Goal: Transaction & Acquisition: Purchase product/service

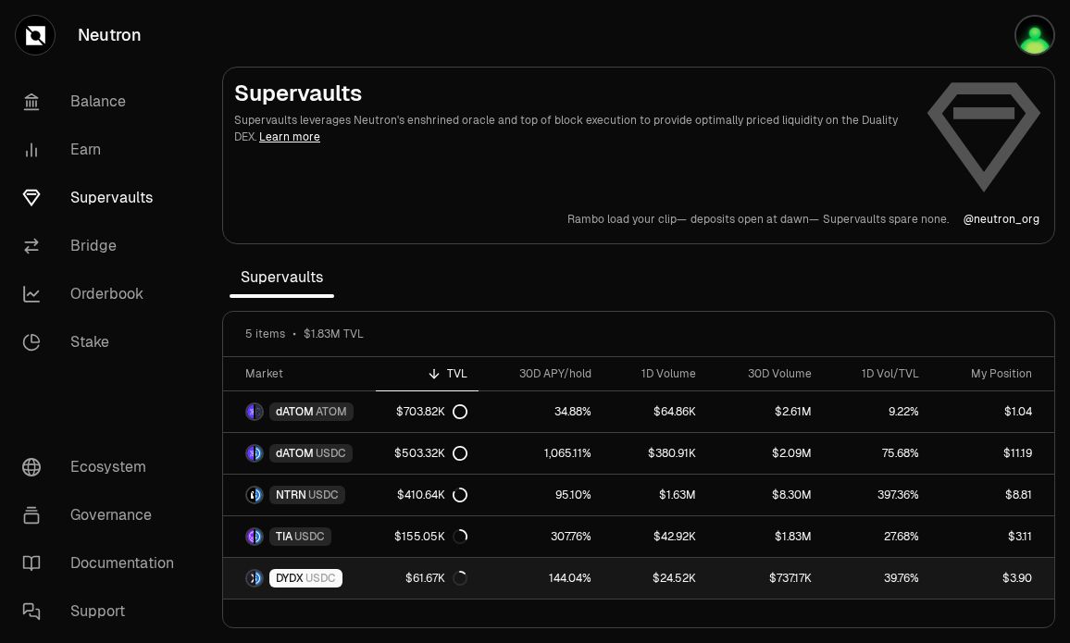
click at [865, 583] on link "39.76%" at bounding box center [877, 578] width 108 height 41
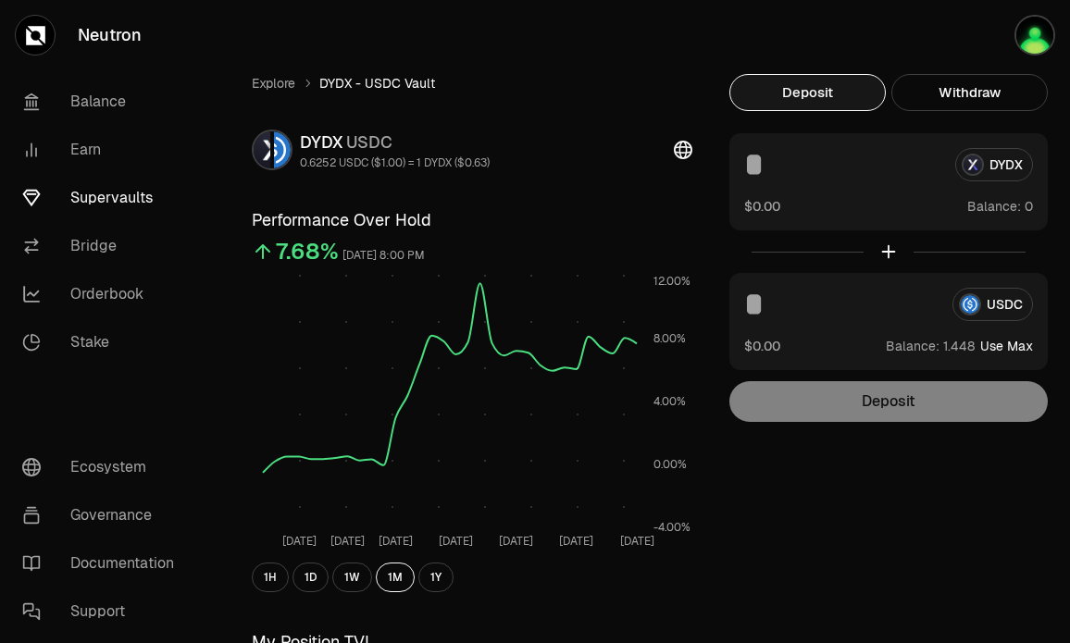
click at [813, 313] on input at bounding box center [840, 304] width 193 height 33
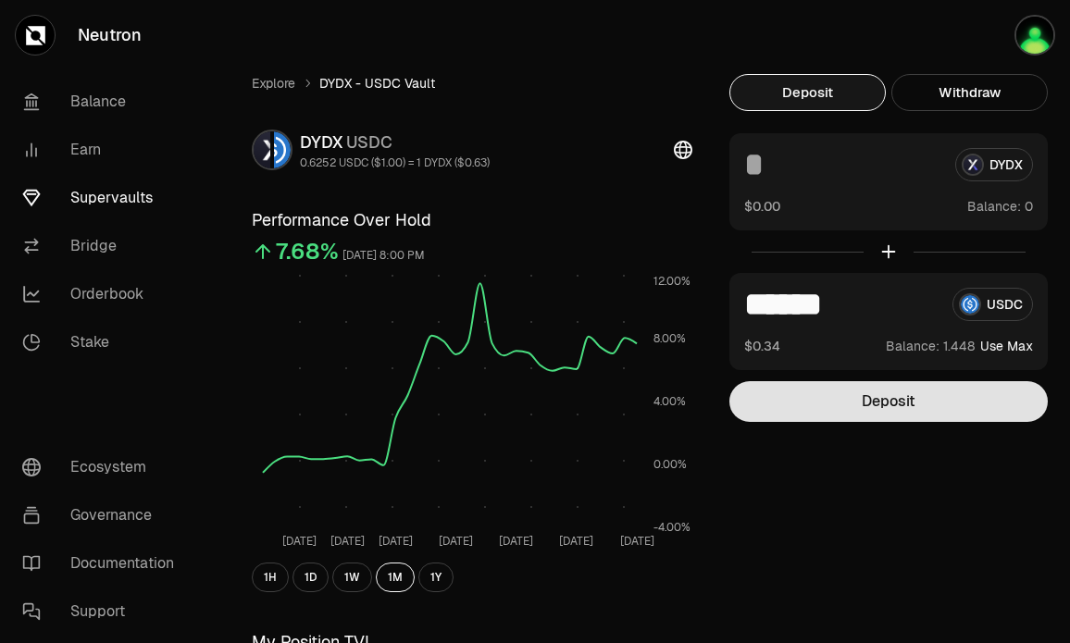
type input "******"
click at [860, 417] on button "Deposit" at bounding box center [888, 401] width 318 height 41
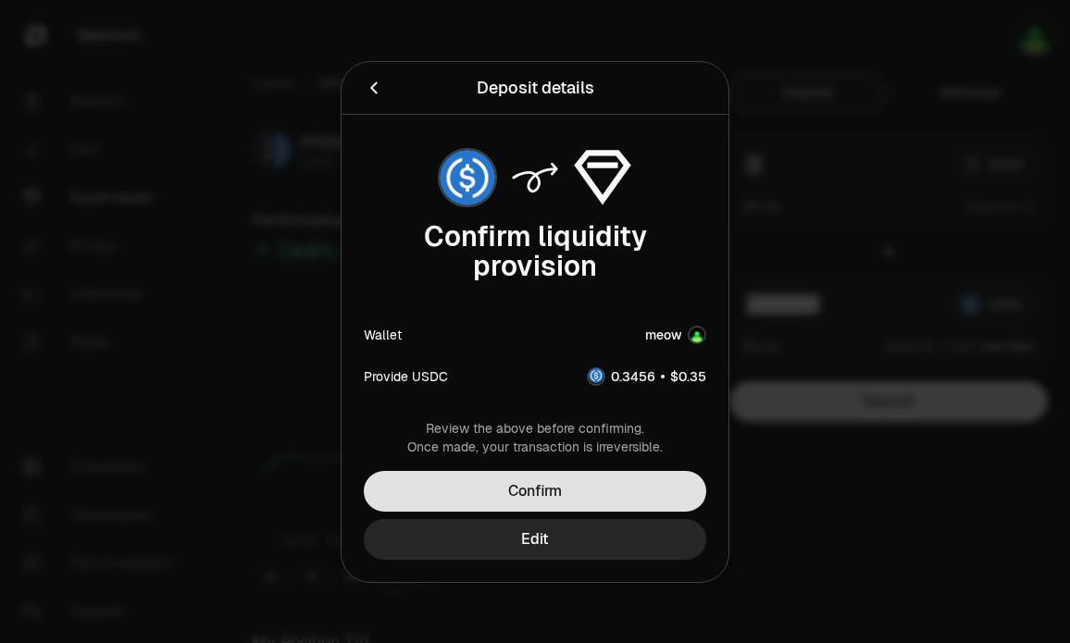
click at [587, 490] on button "Confirm" at bounding box center [535, 491] width 342 height 41
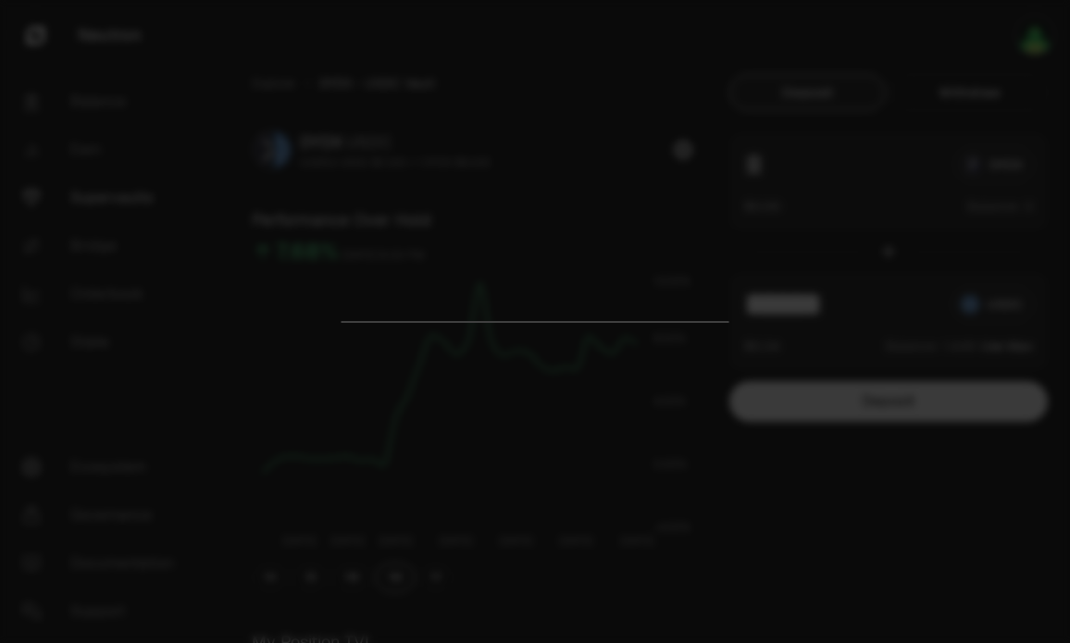
click at [790, 89] on div at bounding box center [535, 321] width 1070 height 643
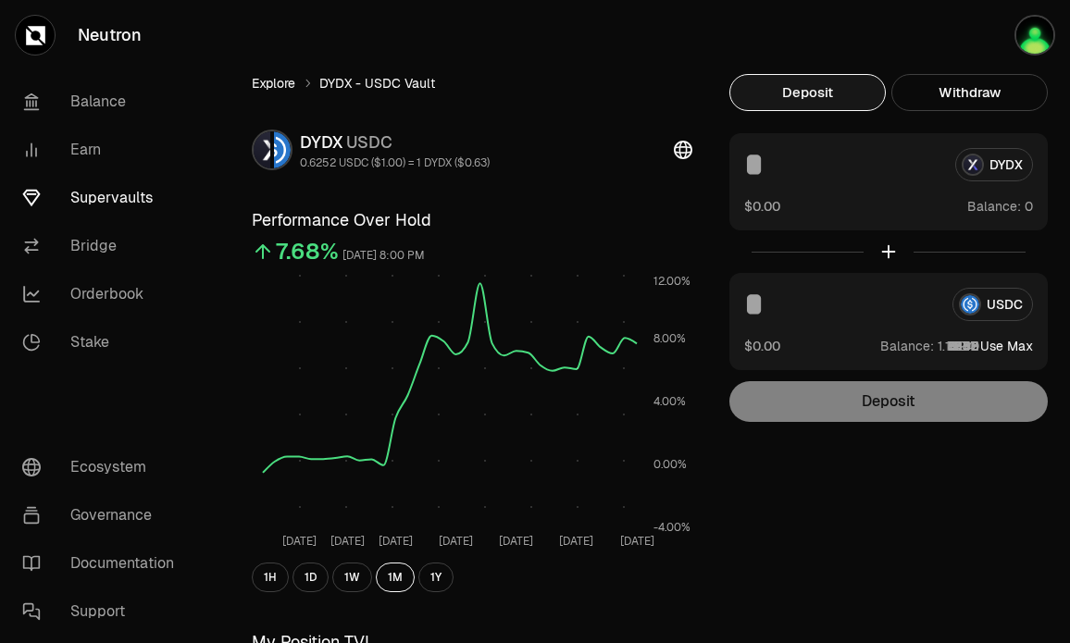
click at [276, 84] on link "Explore" at bounding box center [273, 83] width 43 height 19
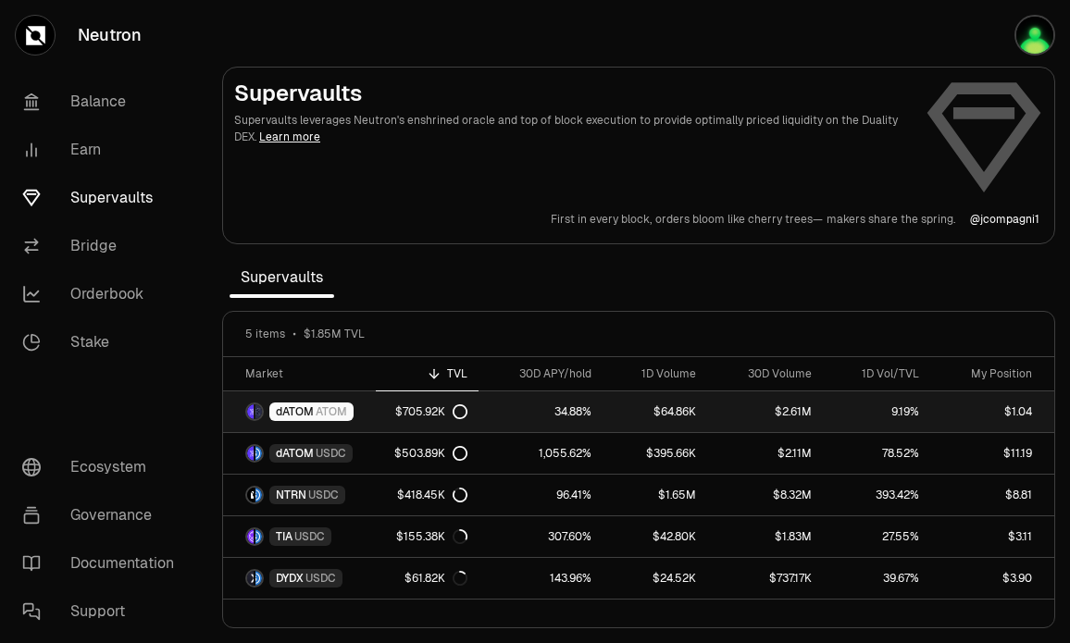
click at [991, 407] on link "$1.04" at bounding box center [992, 411] width 124 height 41
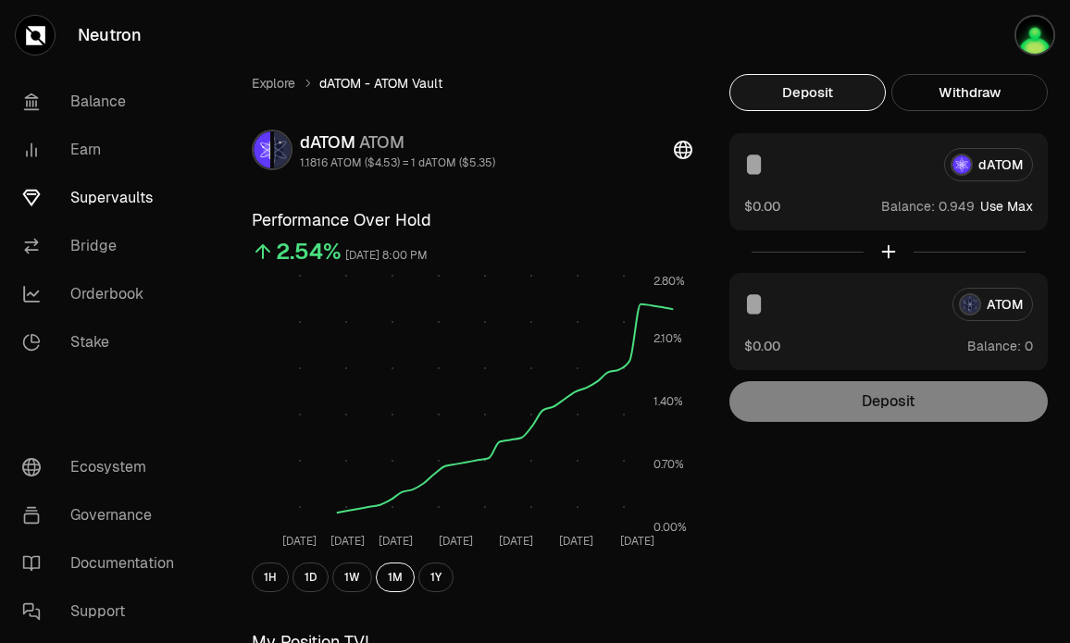
click at [1027, 209] on button "Use Max" at bounding box center [1006, 206] width 53 height 19
type input "********"
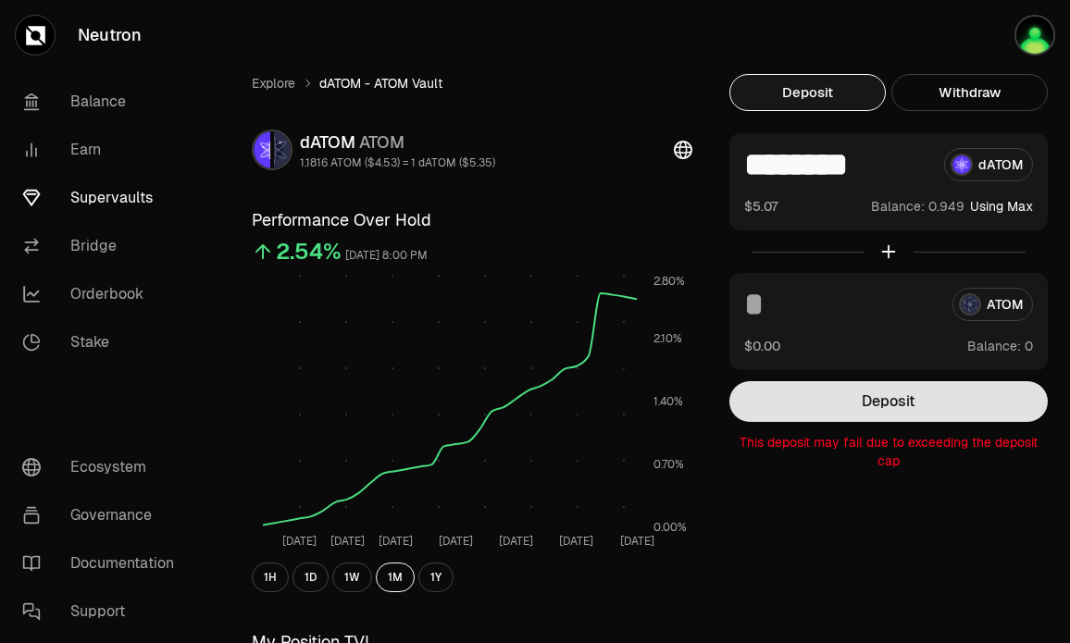
click at [934, 419] on button "Deposit" at bounding box center [888, 401] width 318 height 41
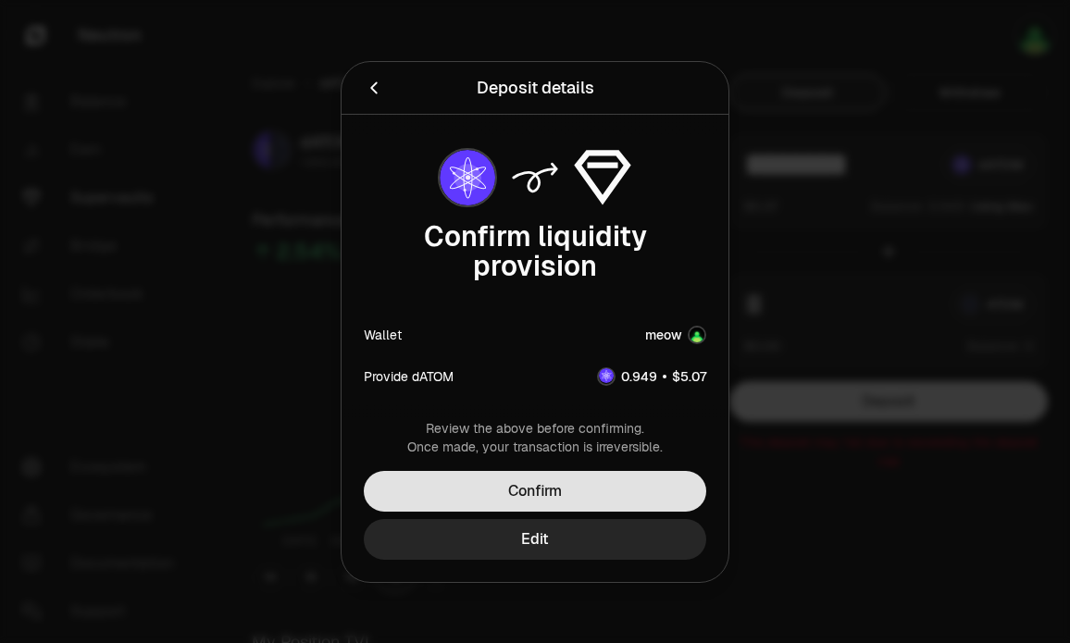
click at [624, 485] on button "Confirm" at bounding box center [535, 491] width 342 height 41
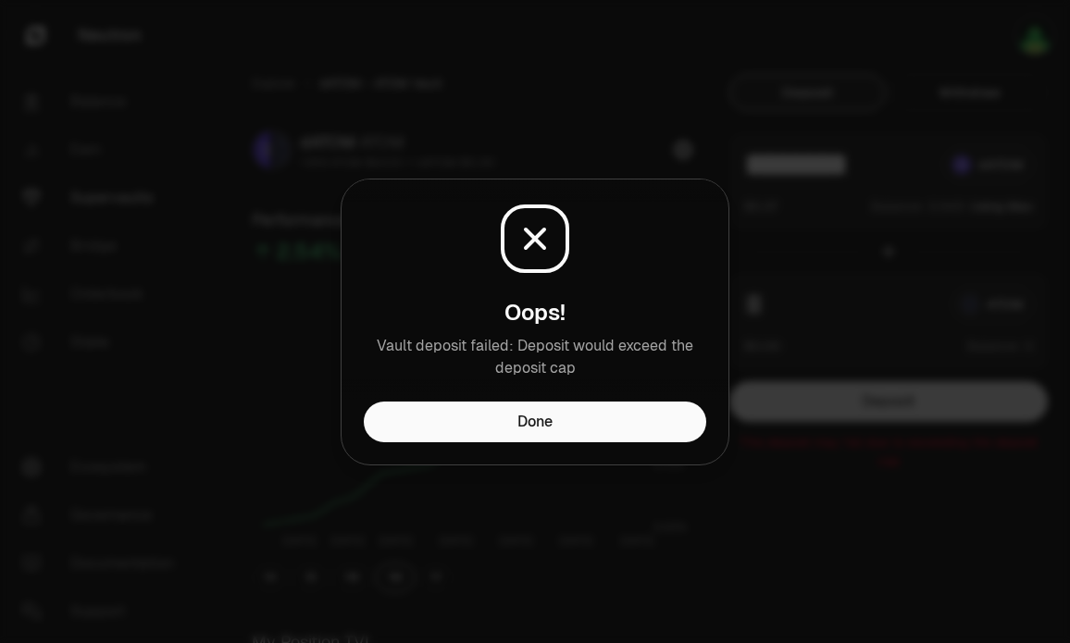
click at [569, 399] on div "Oops! Vault deposit failed: [PERSON_NAME] would exceed the deposit cap" at bounding box center [534, 290] width 387 height 222
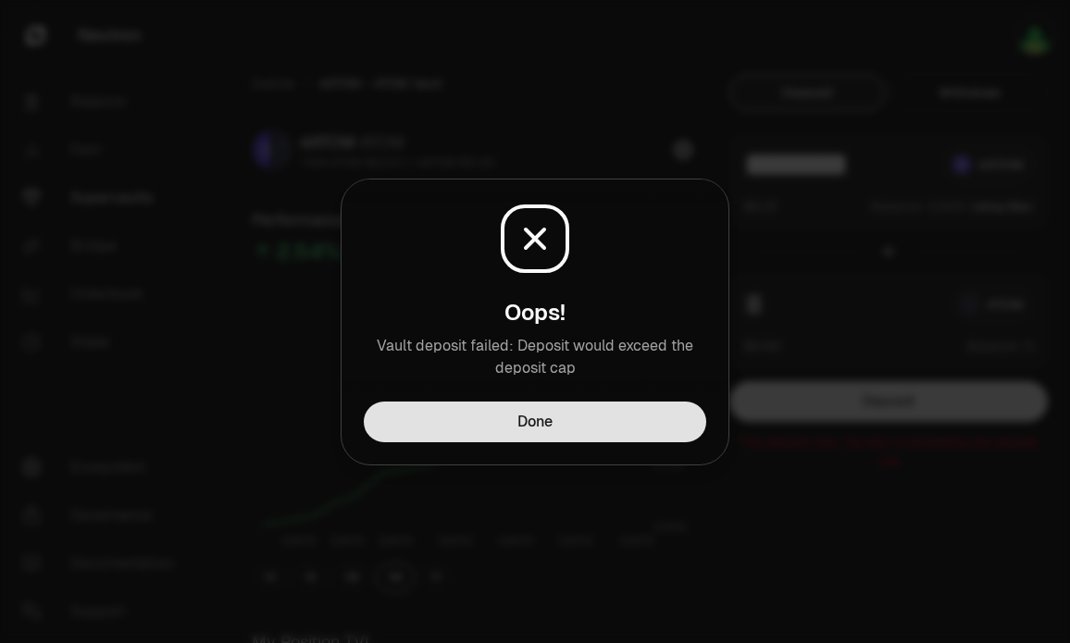
click at [586, 423] on button "Done" at bounding box center [535, 422] width 342 height 41
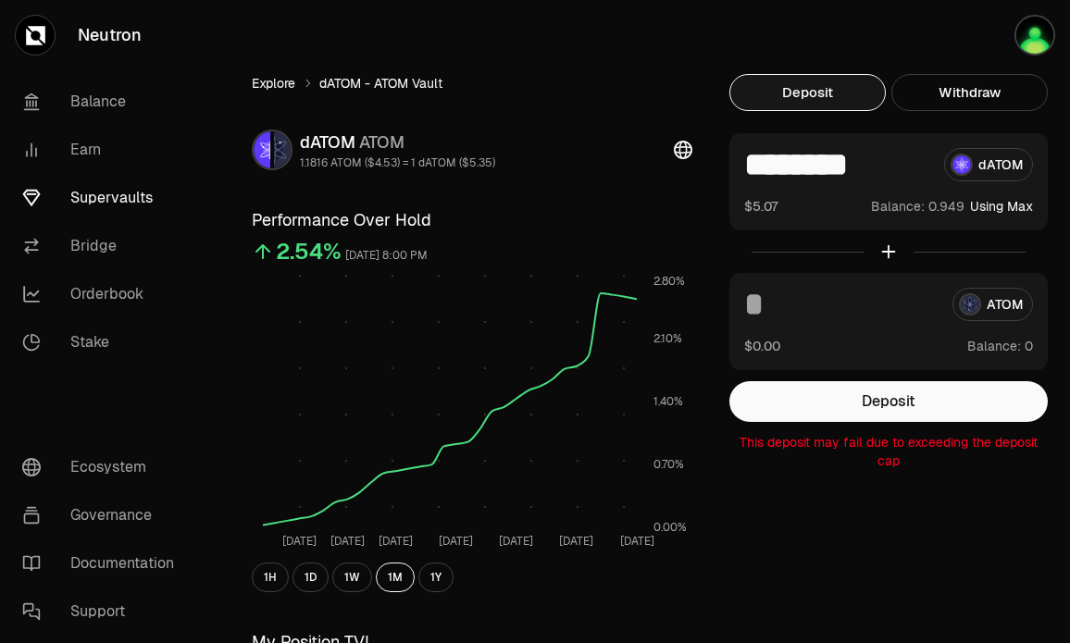
click at [265, 80] on link "Explore" at bounding box center [273, 83] width 43 height 19
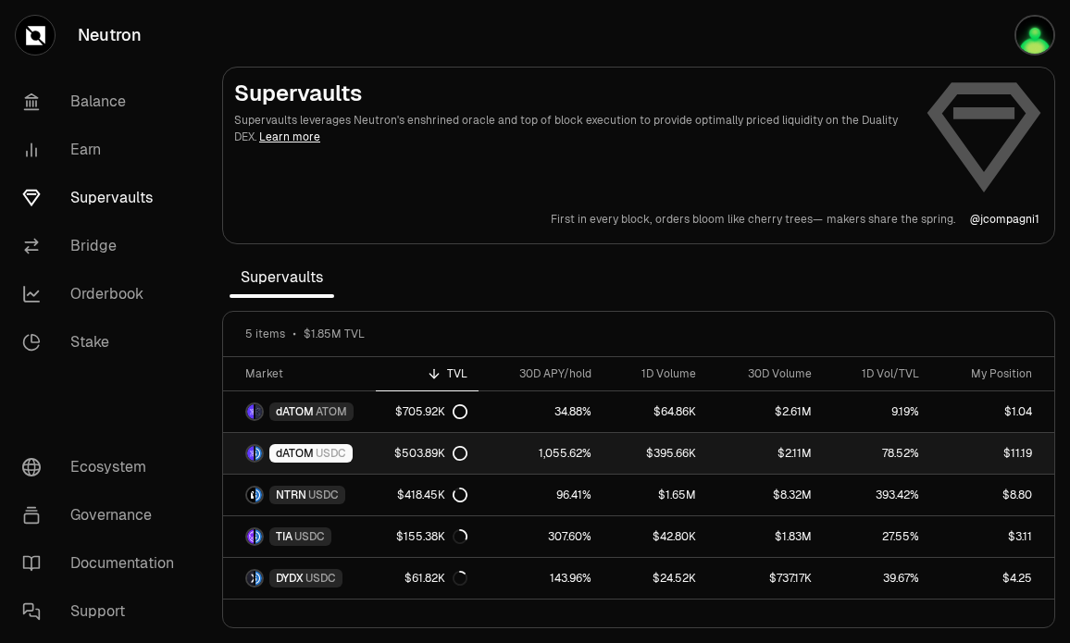
click at [873, 453] on link "78.52%" at bounding box center [877, 453] width 108 height 41
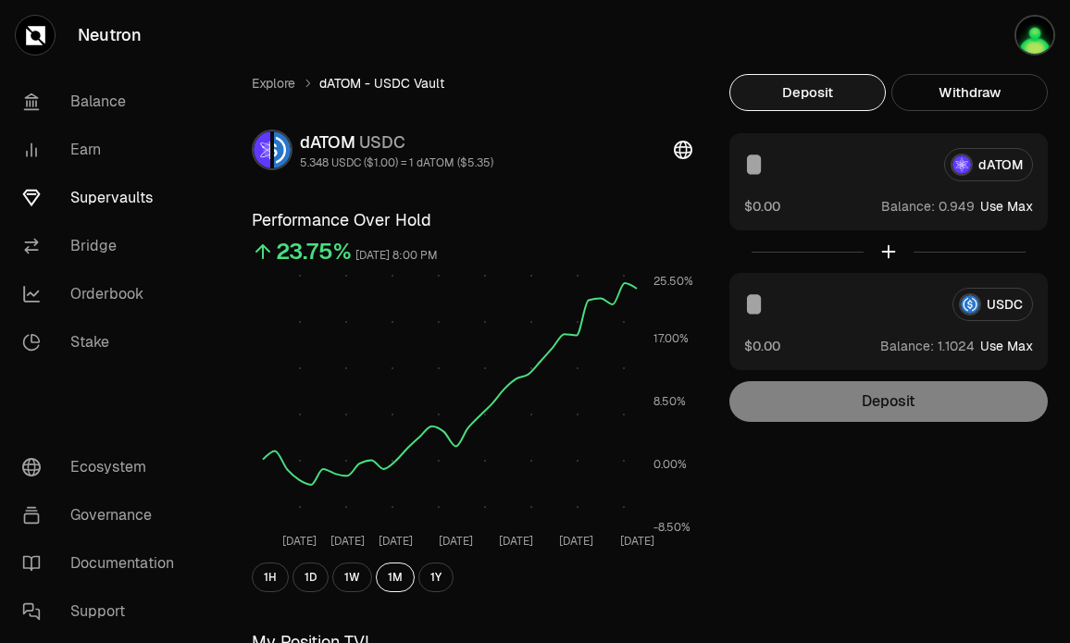
click at [1020, 203] on button "Use Max" at bounding box center [1006, 206] width 53 height 19
type input "********"
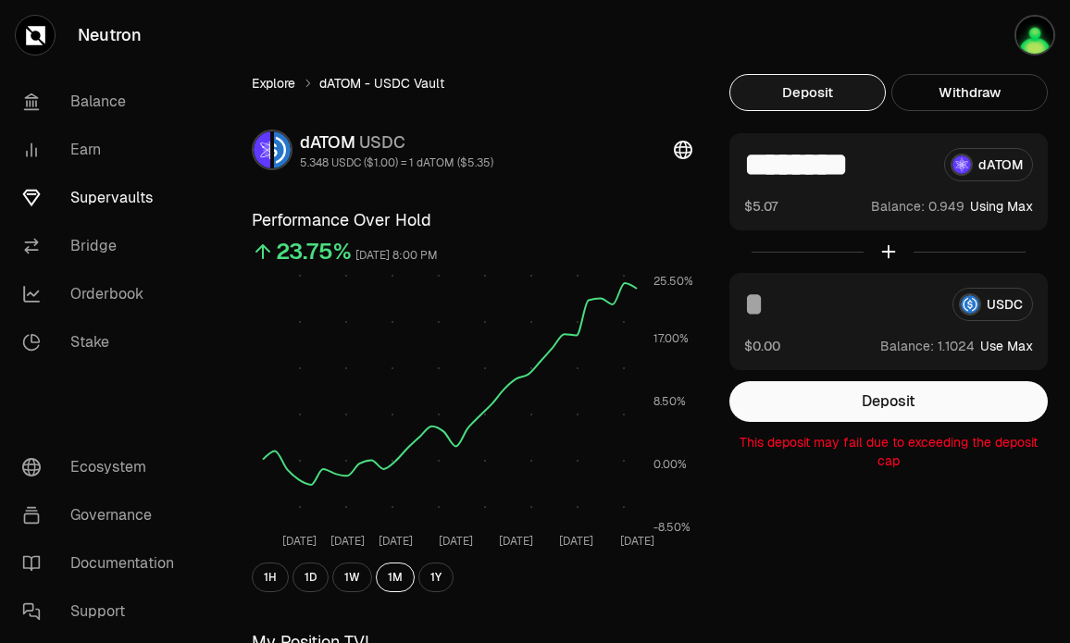
click at [275, 84] on link "Explore" at bounding box center [273, 83] width 43 height 19
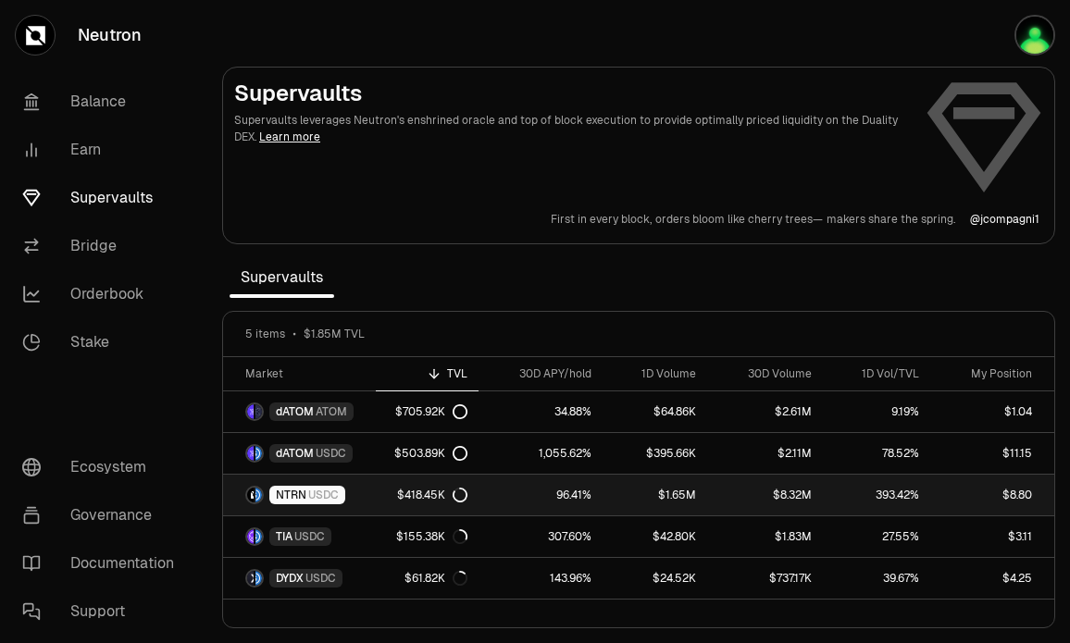
click at [846, 495] on link "393.42%" at bounding box center [877, 495] width 108 height 41
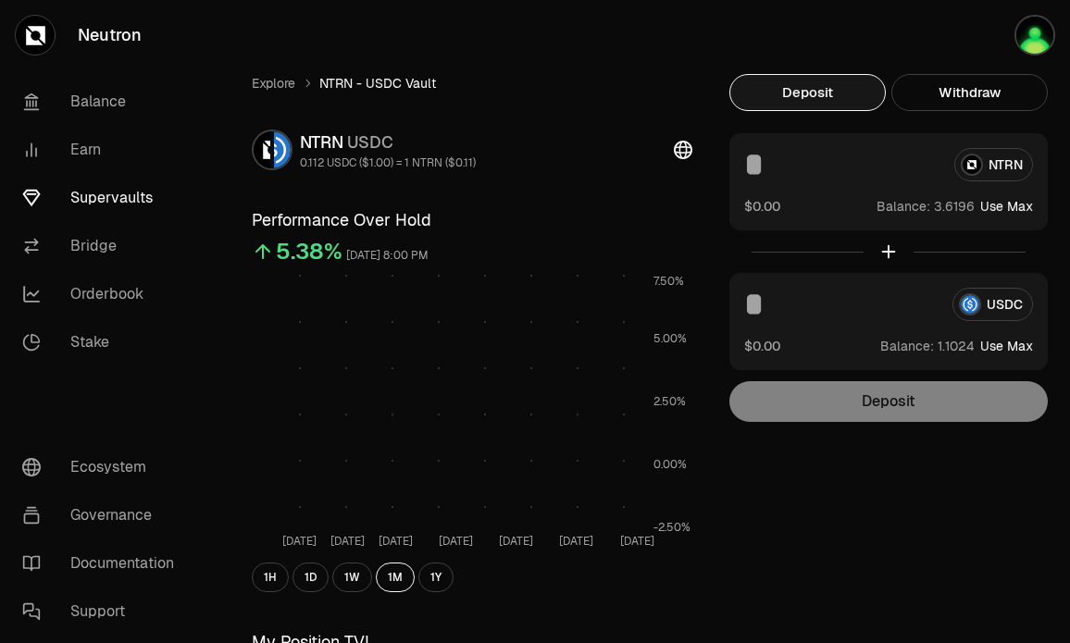
click at [956, 255] on div at bounding box center [888, 251] width 318 height 43
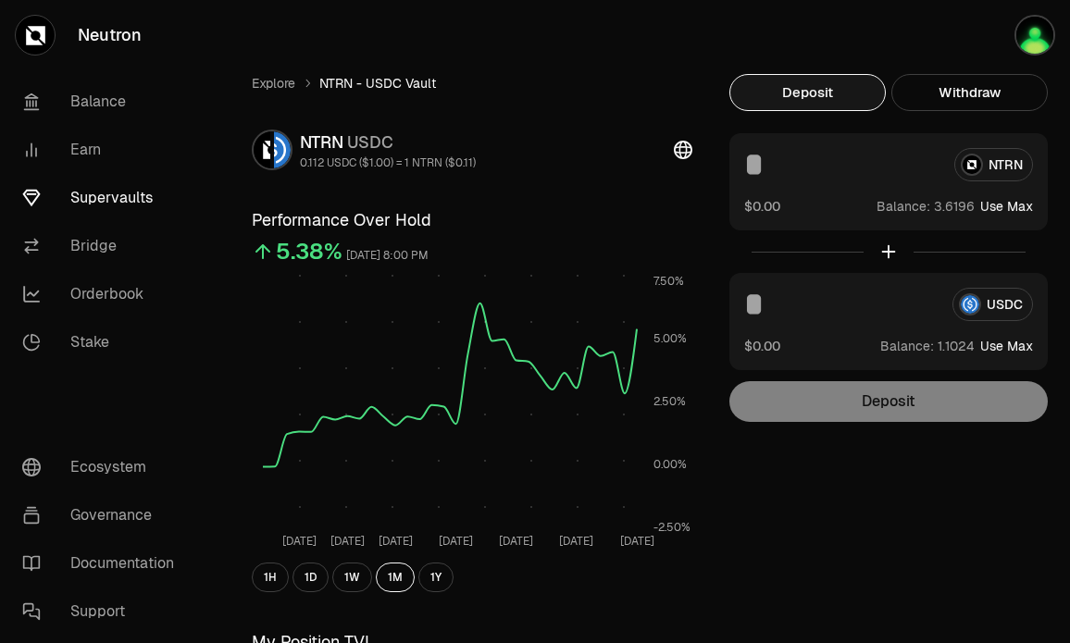
click at [791, 312] on input at bounding box center [840, 304] width 193 height 33
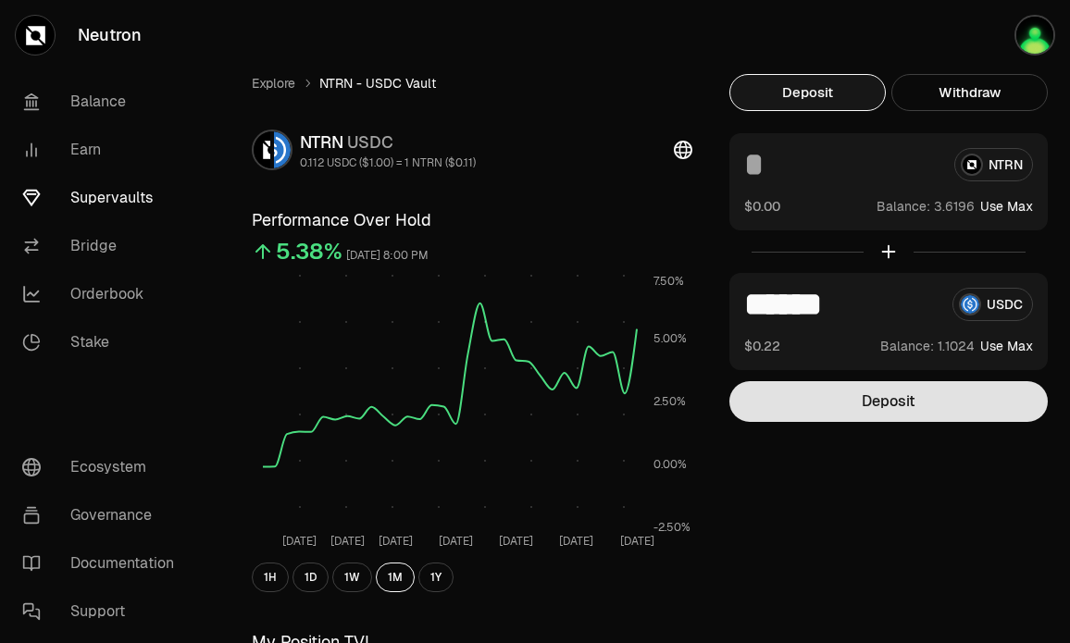
type input "******"
click at [868, 408] on button "Deposit" at bounding box center [888, 401] width 318 height 41
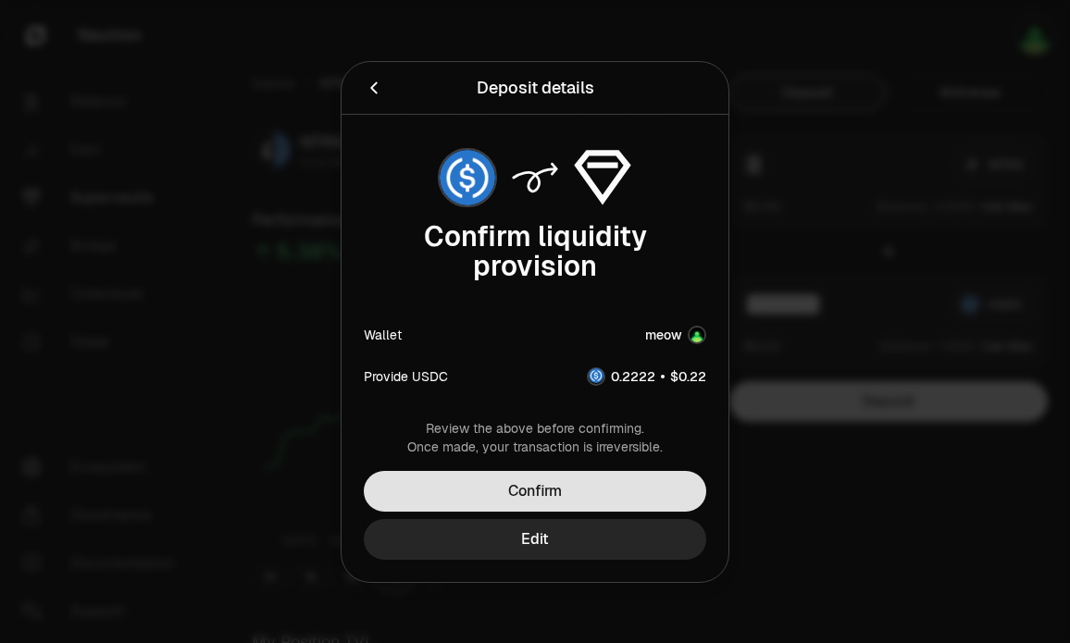
click at [587, 504] on button "Confirm" at bounding box center [535, 491] width 342 height 41
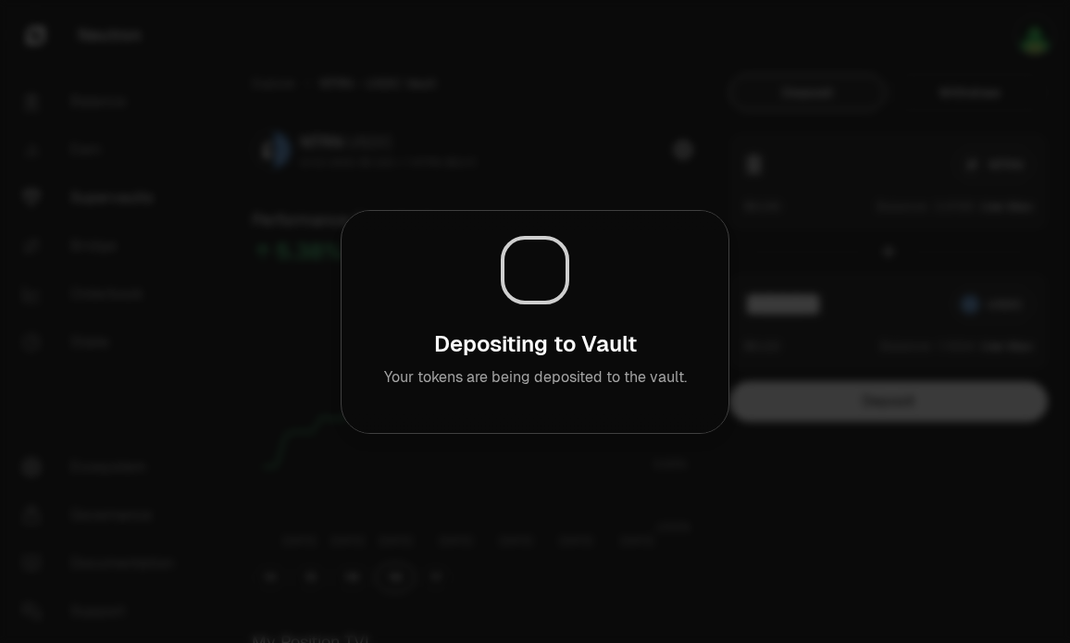
click at [850, 83] on div at bounding box center [535, 321] width 1070 height 643
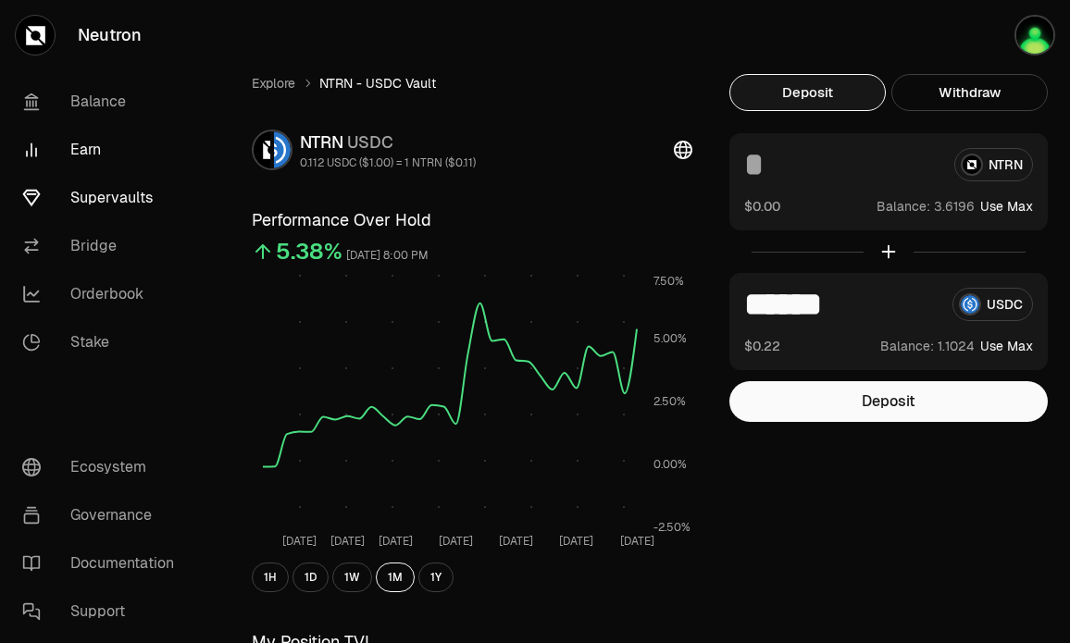
click at [103, 142] on link "Earn" at bounding box center [103, 150] width 192 height 48
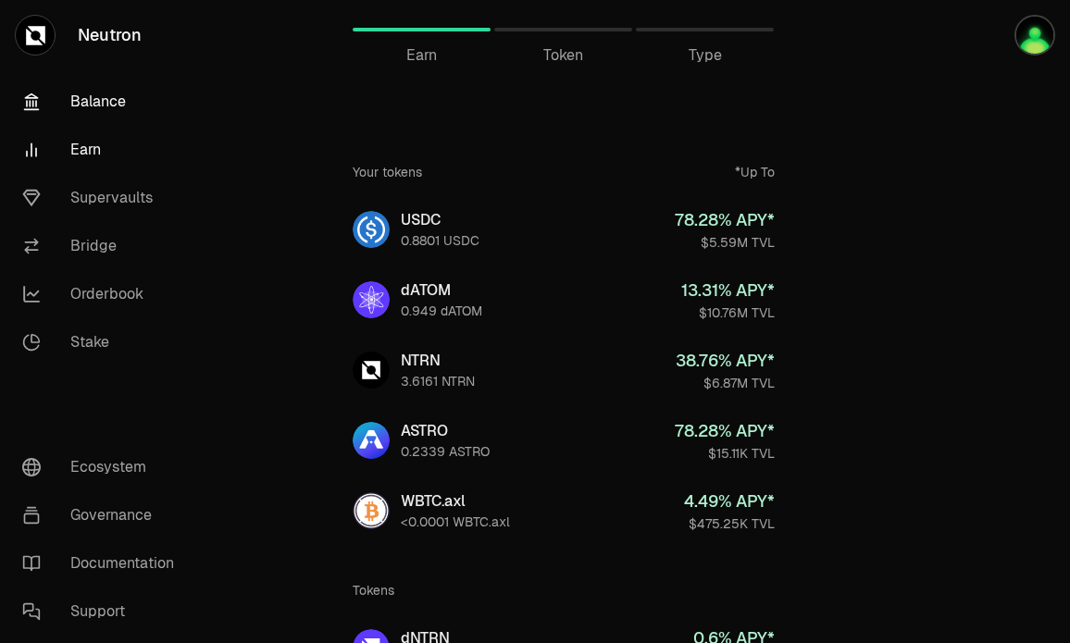
click at [106, 95] on link "Balance" at bounding box center [103, 102] width 192 height 48
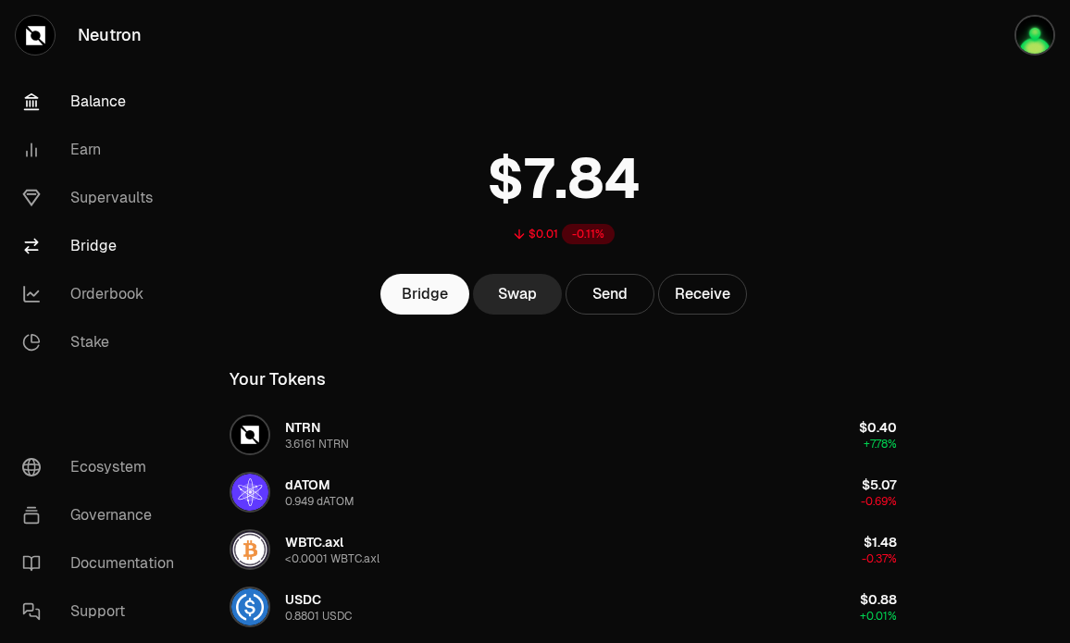
scroll to position [37, 0]
